Goal: Transaction & Acquisition: Purchase product/service

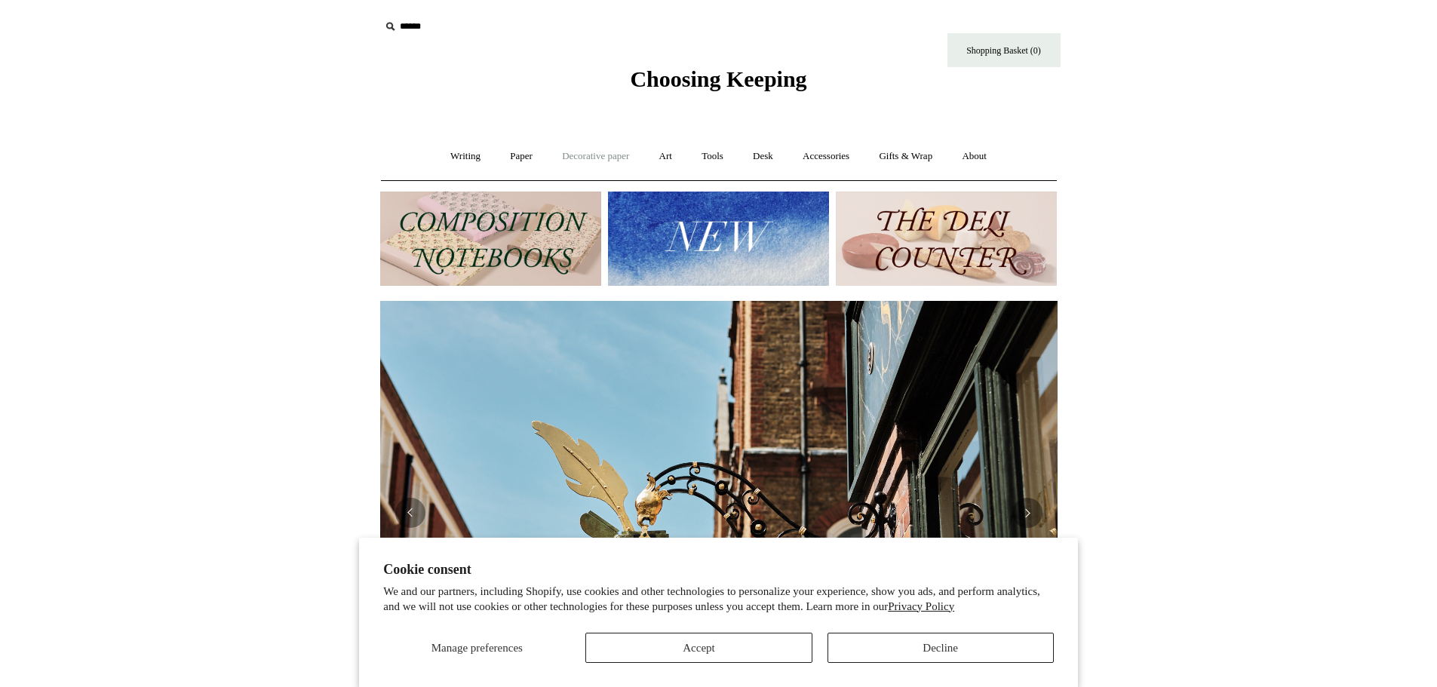
scroll to position [0, 677]
click at [523, 151] on link "Paper +" at bounding box center [521, 157] width 50 height 40
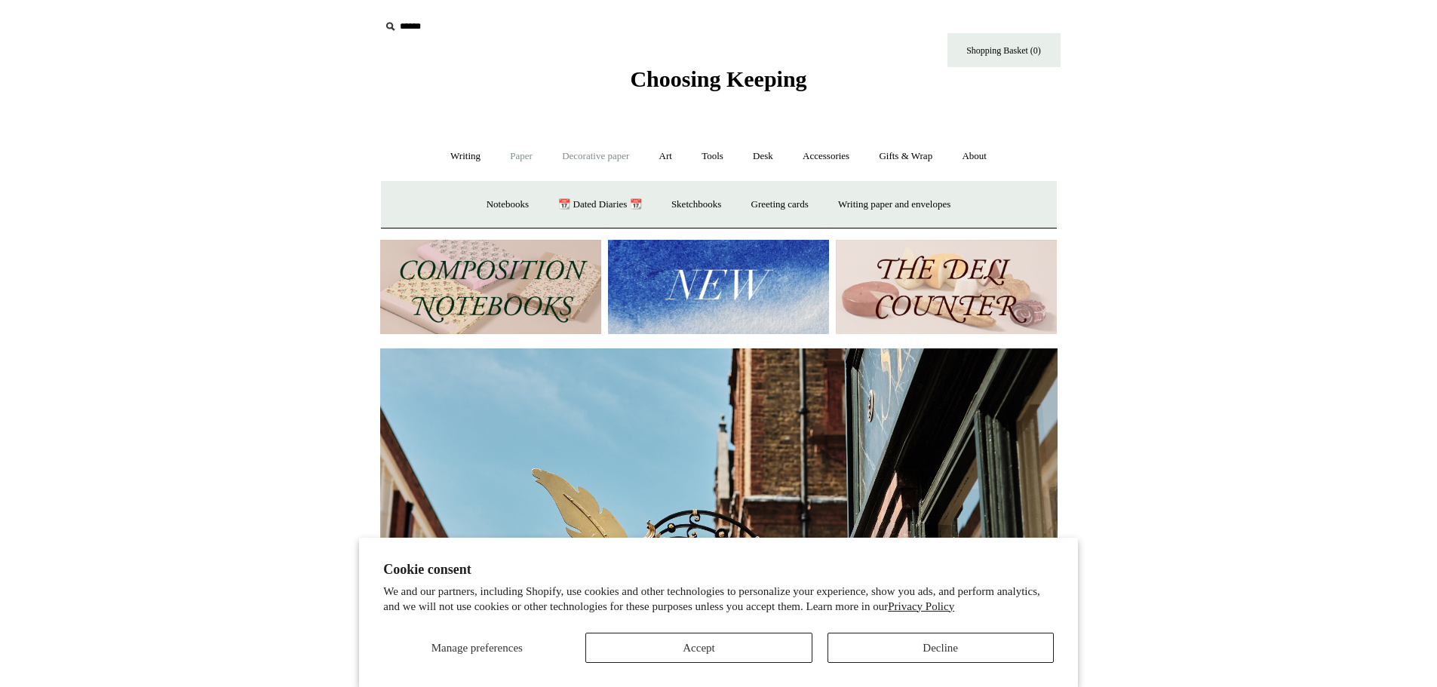
click at [567, 151] on link "Decorative paper +" at bounding box center [595, 157] width 94 height 40
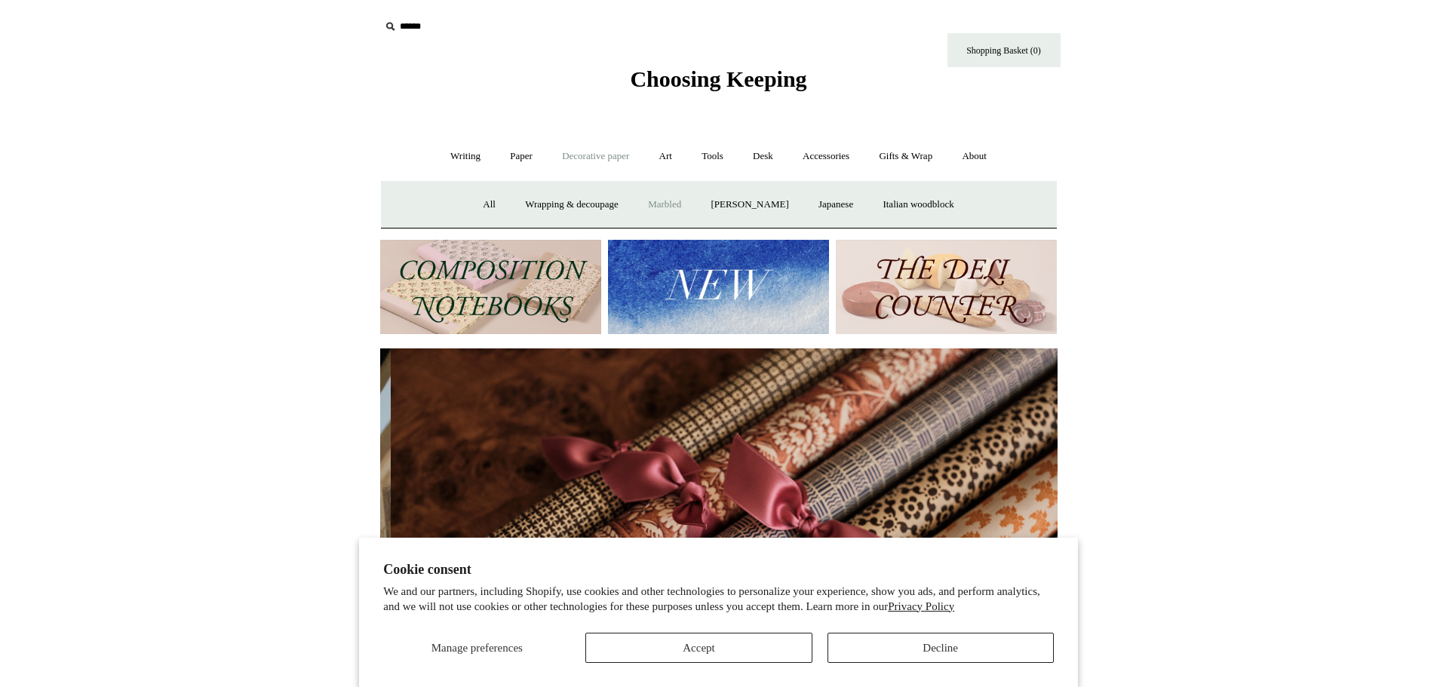
scroll to position [0, 1355]
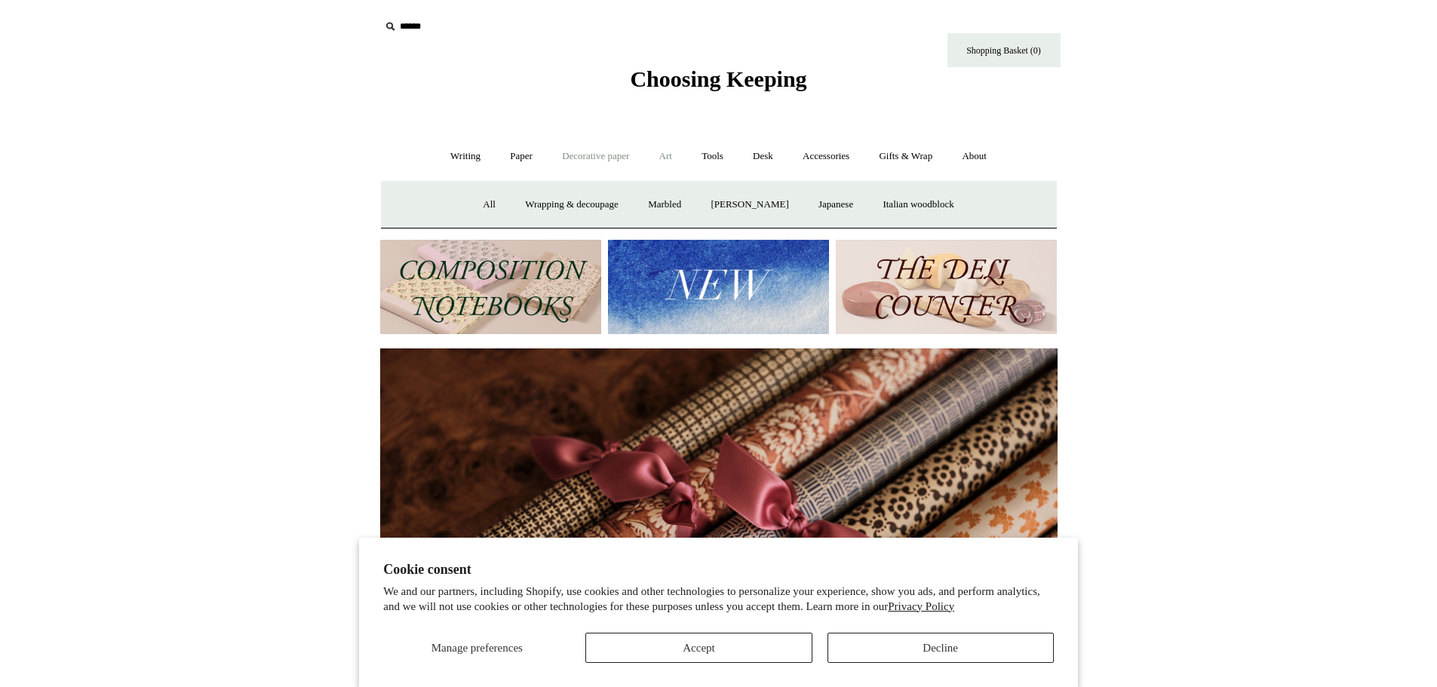
click at [662, 161] on link "Art +" at bounding box center [666, 157] width 40 height 40
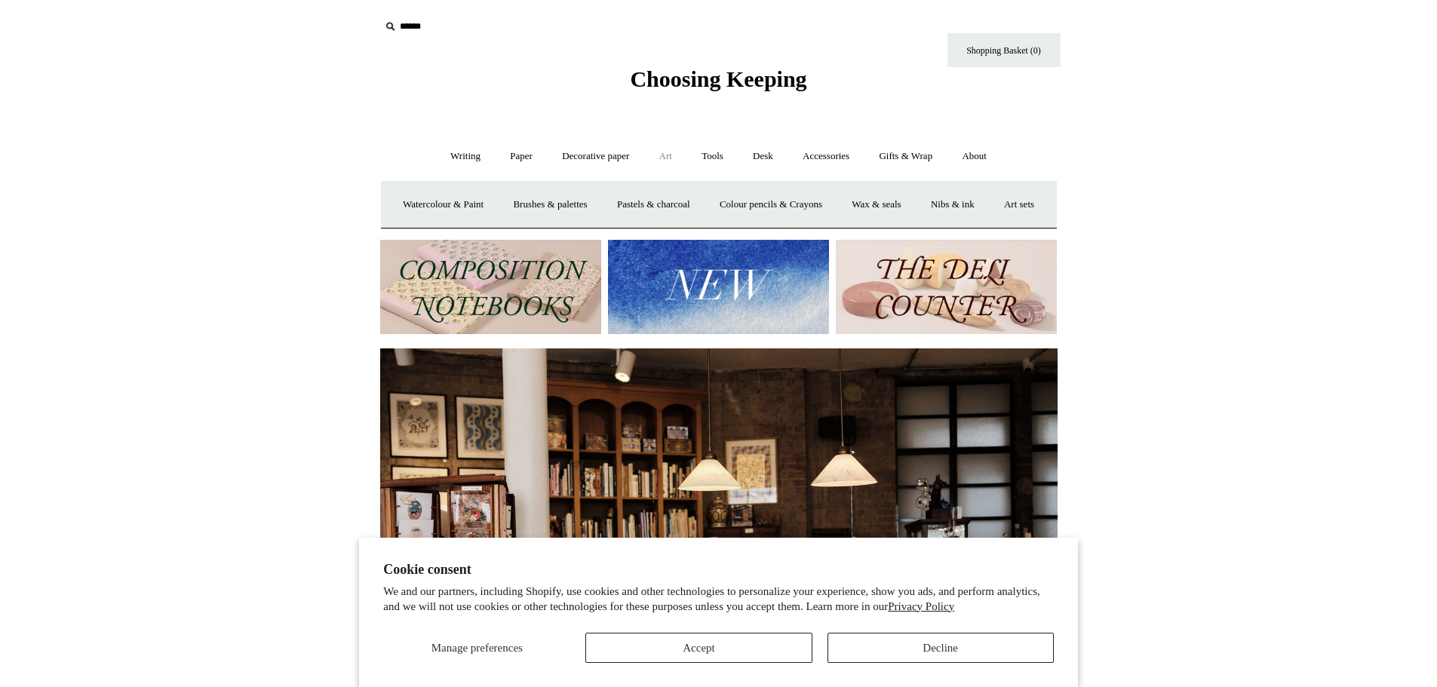
scroll to position [0, 0]
click at [970, 654] on button "Decline" at bounding box center [940, 648] width 226 height 30
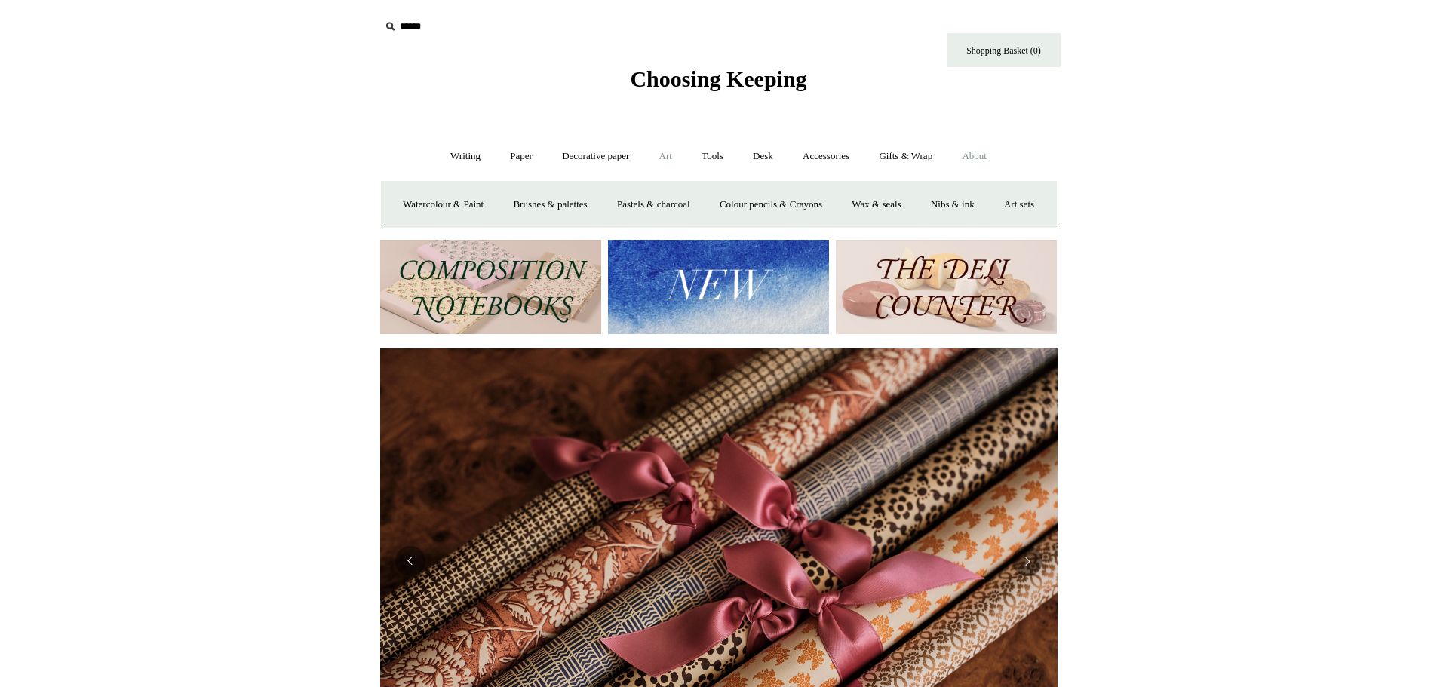
scroll to position [0, 1355]
click at [984, 152] on link "About +" at bounding box center [974, 157] width 52 height 40
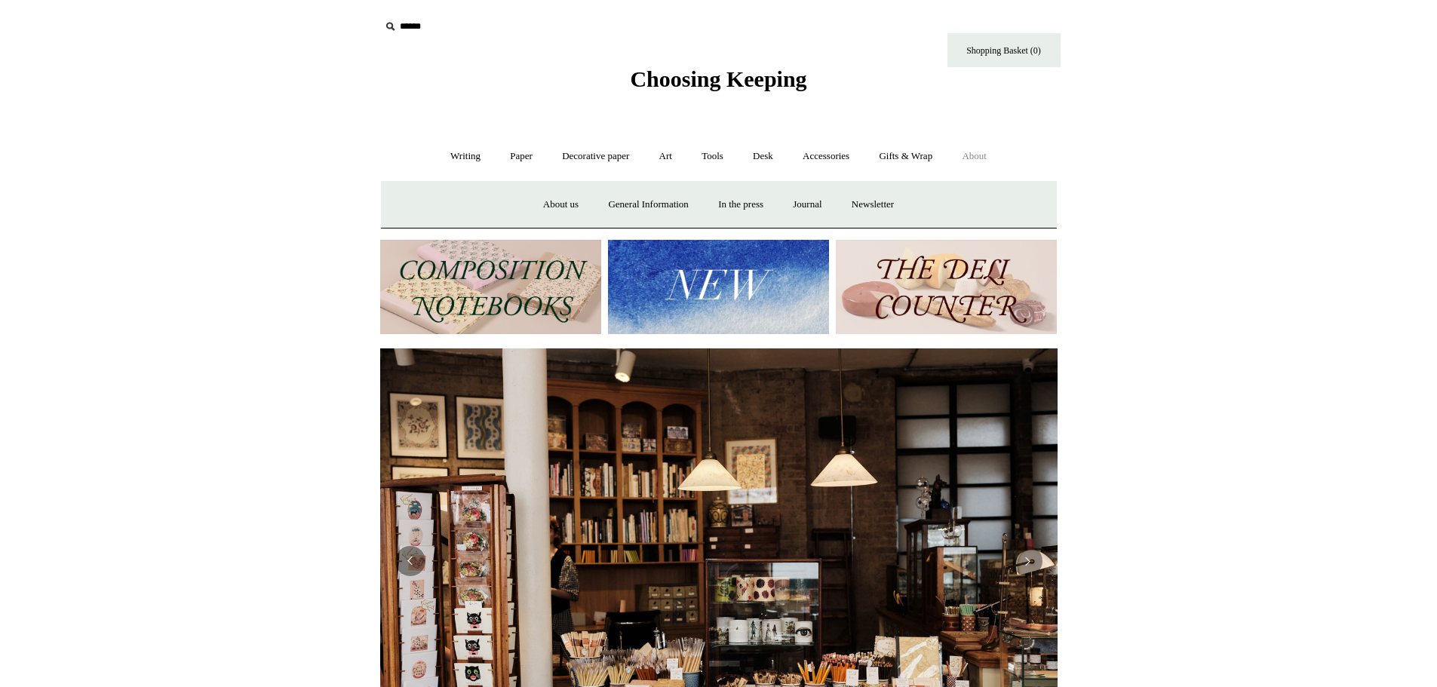
scroll to position [0, 0]
click at [917, 149] on link "Gifts & Wrap +" at bounding box center [905, 157] width 81 height 40
click at [527, 160] on link "Paper +" at bounding box center [521, 157] width 50 height 40
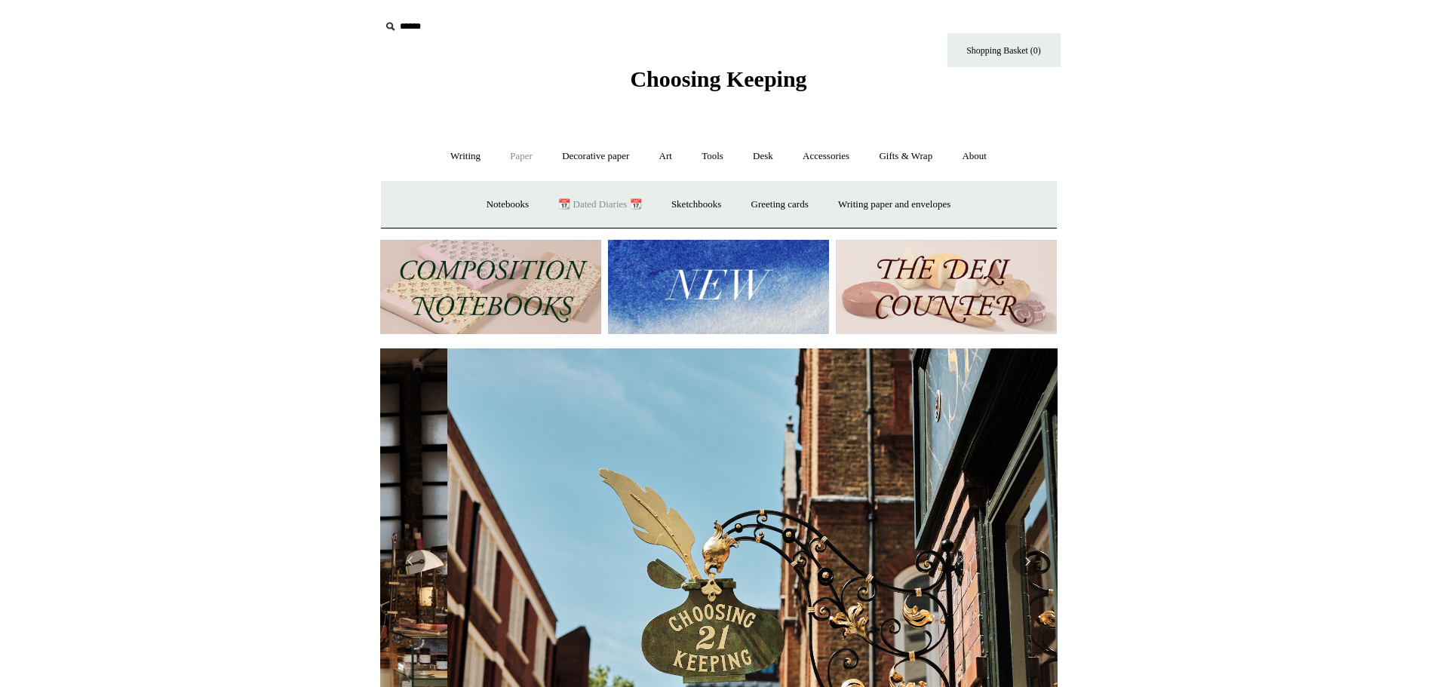
scroll to position [0, 677]
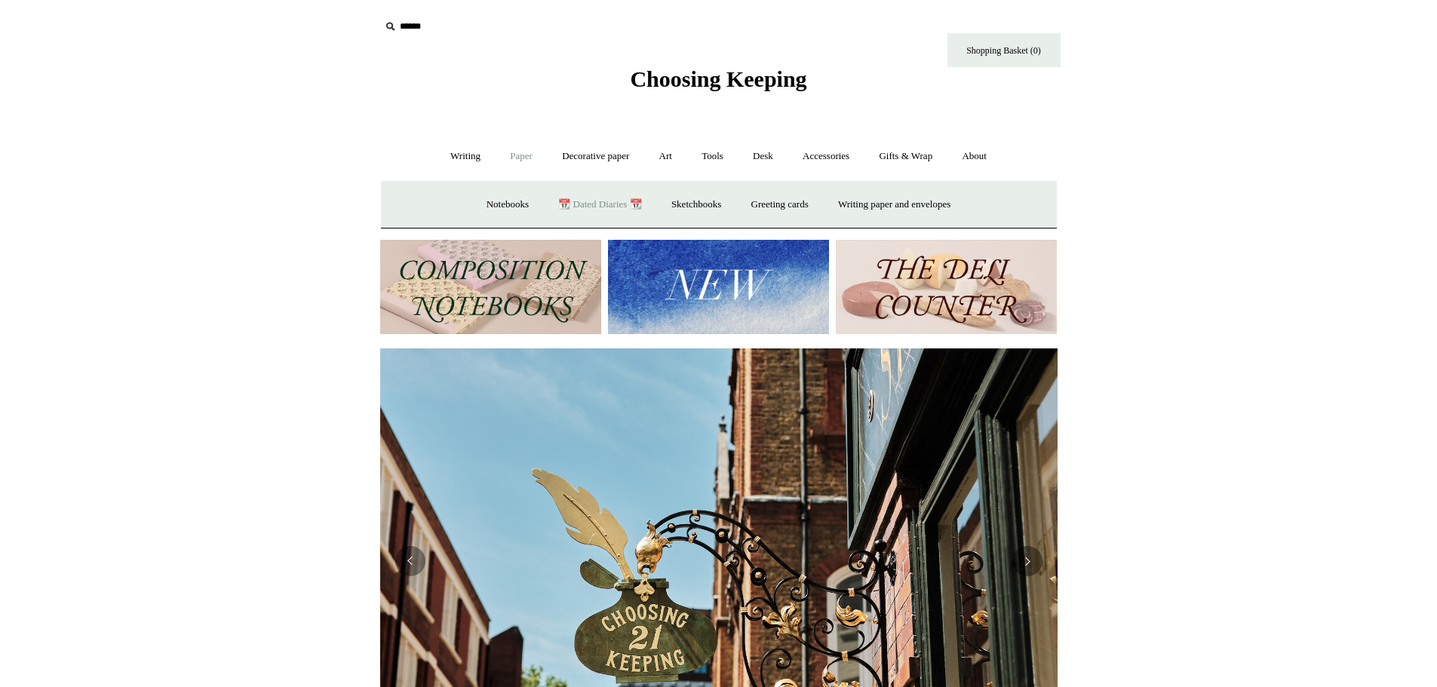
click at [590, 205] on link "📆 Dated Diaries 📆" at bounding box center [600, 205] width 110 height 40
